Goal: Task Accomplishment & Management: Manage account settings

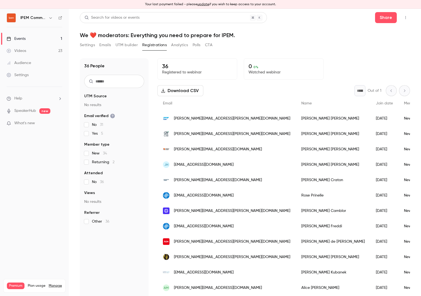
drag, startPoint x: 178, startPoint y: 46, endPoint x: 194, endPoint y: 49, distance: 16.2
click at [178, 46] on button "Analytics" at bounding box center [179, 45] width 17 height 9
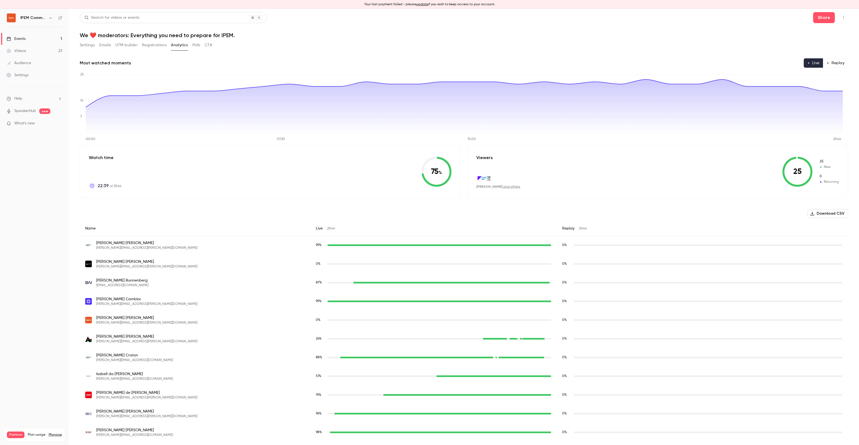
click at [108, 48] on button "Emails" at bounding box center [105, 45] width 12 height 9
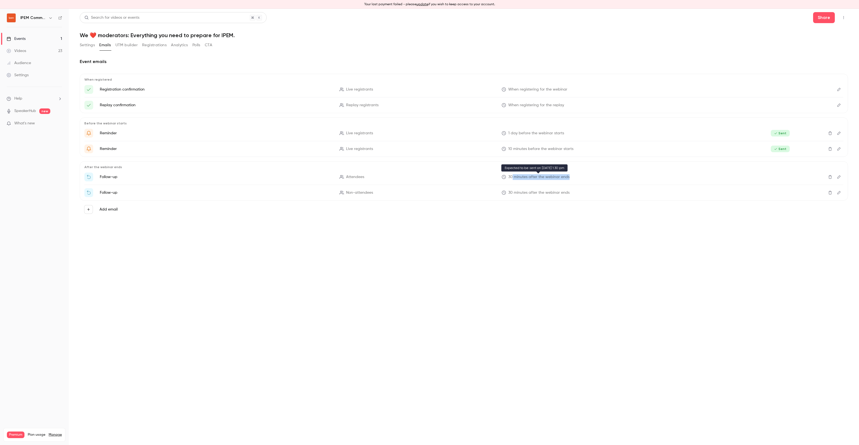
drag, startPoint x: 572, startPoint y: 177, endPoint x: 512, endPoint y: 177, distance: 60.0
click at [512, 177] on p "30 minutes after the webinar ends" at bounding box center [618, 177] width 233 height 6
click at [529, 177] on span "30 minutes after the webinar ends" at bounding box center [539, 177] width 61 height 6
drag, startPoint x: 556, startPoint y: 104, endPoint x: 517, endPoint y: 102, distance: 38.8
click at [517, 102] on p "When registering for the replay" at bounding box center [618, 105] width 233 height 6
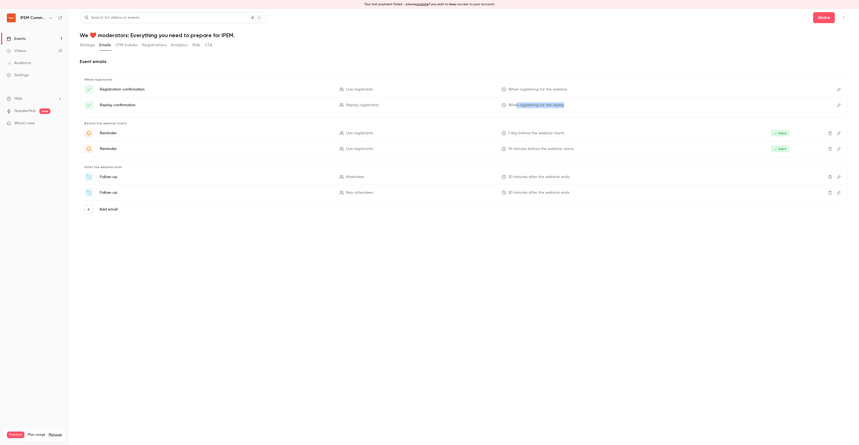
click at [517, 102] on span "When registering for the replay" at bounding box center [537, 105] width 56 height 6
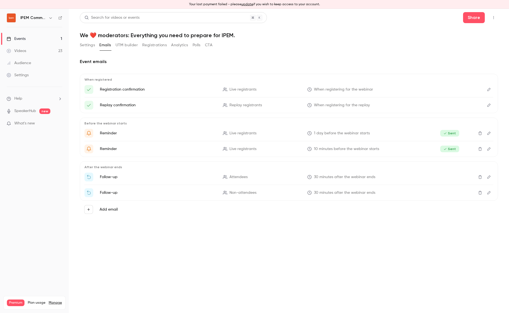
click at [32, 39] on link "Events 1" at bounding box center [34, 39] width 69 height 12
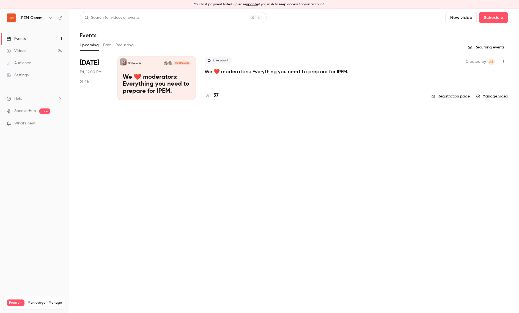
click at [452, 95] on link "Registration page" at bounding box center [451, 97] width 38 height 6
